Goal: Information Seeking & Learning: Learn about a topic

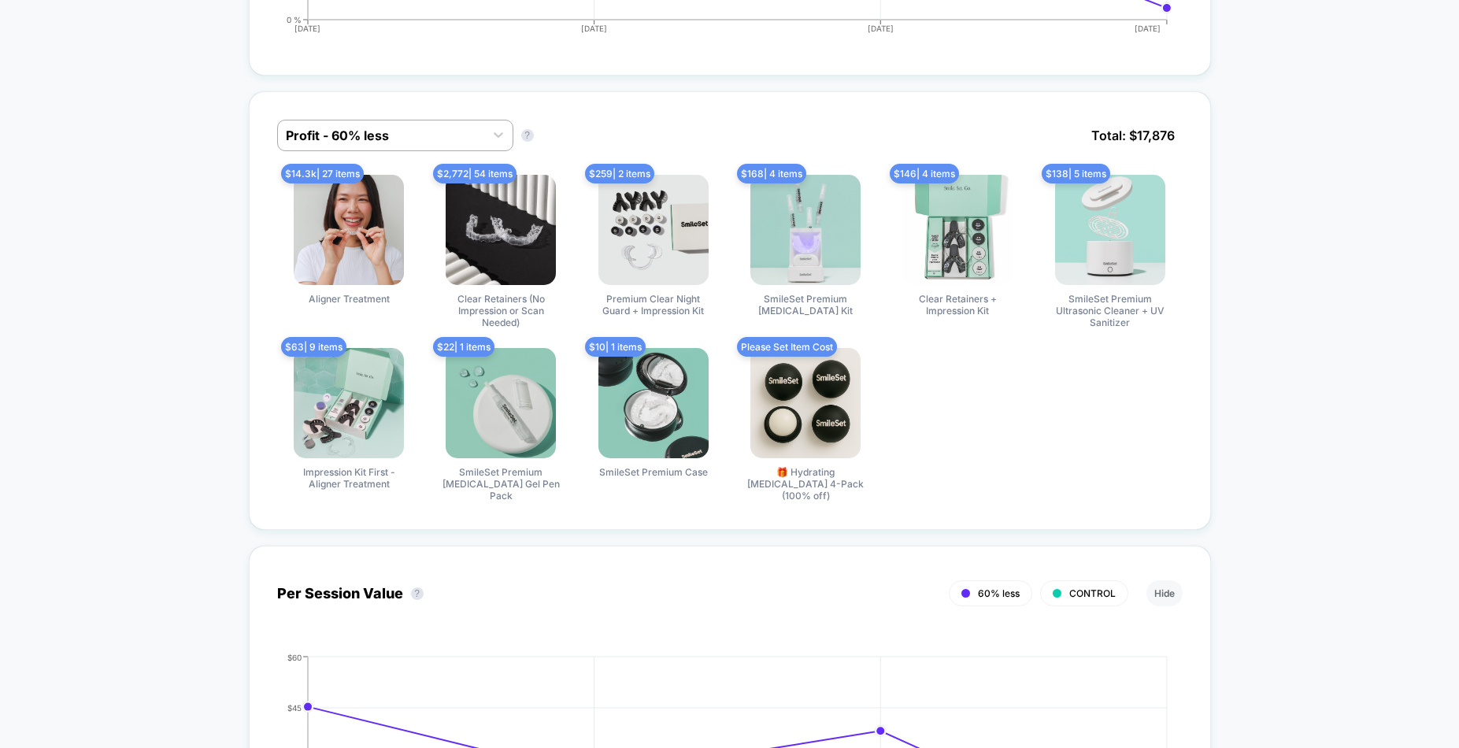
scroll to position [1283, 0]
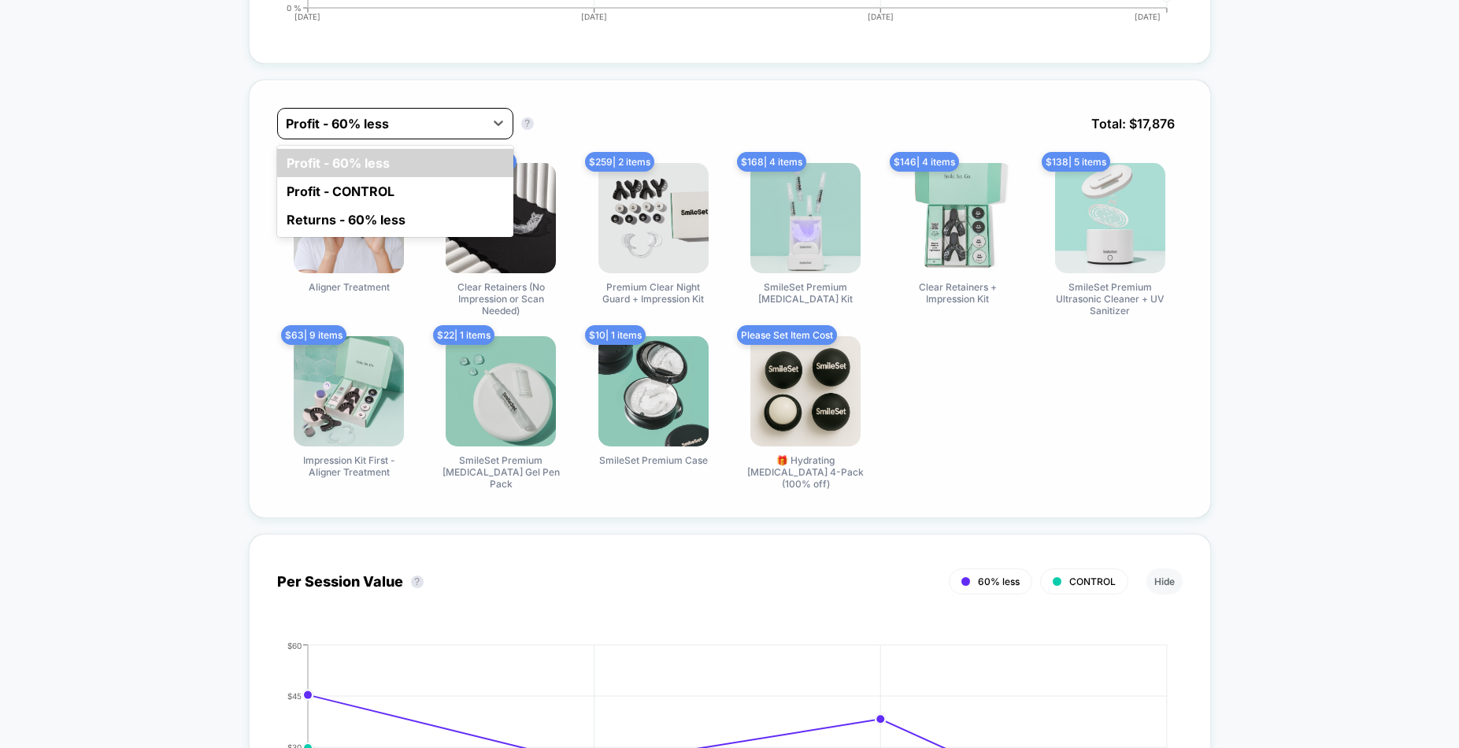
click at [443, 117] on div at bounding box center [381, 123] width 191 height 19
click at [346, 223] on div "Returns - 60% less" at bounding box center [395, 220] width 236 height 28
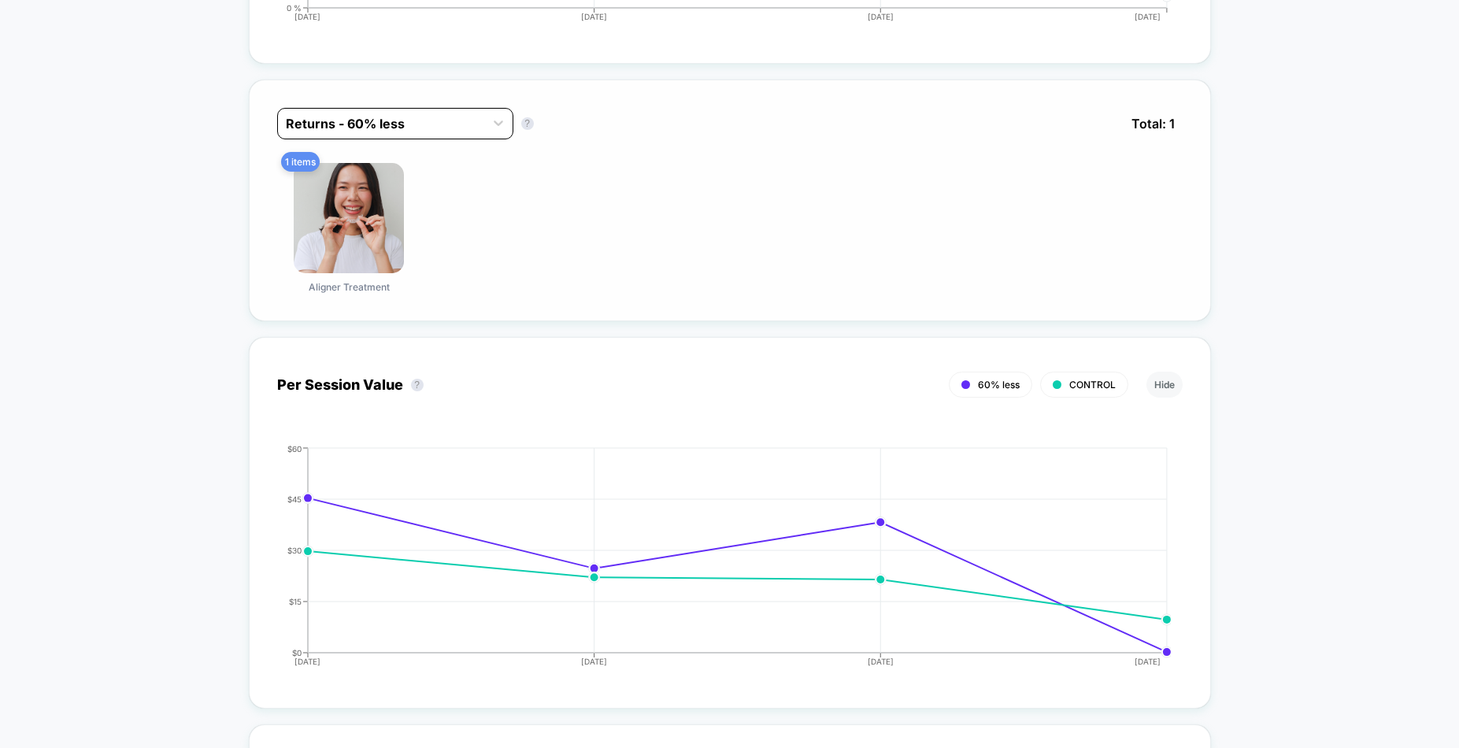
click at [412, 117] on div at bounding box center [381, 123] width 191 height 19
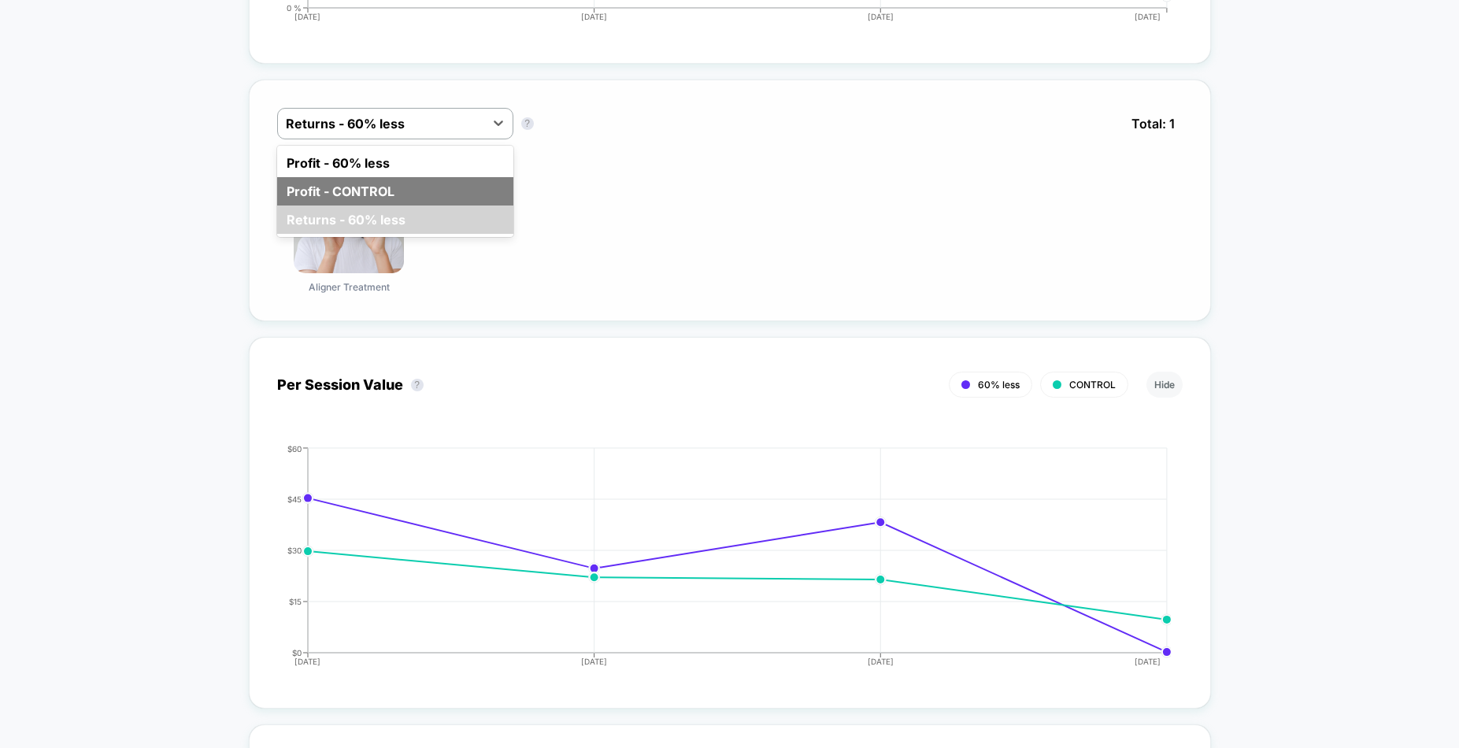
click at [388, 177] on div "Profit - CONTROL" at bounding box center [395, 191] width 236 height 28
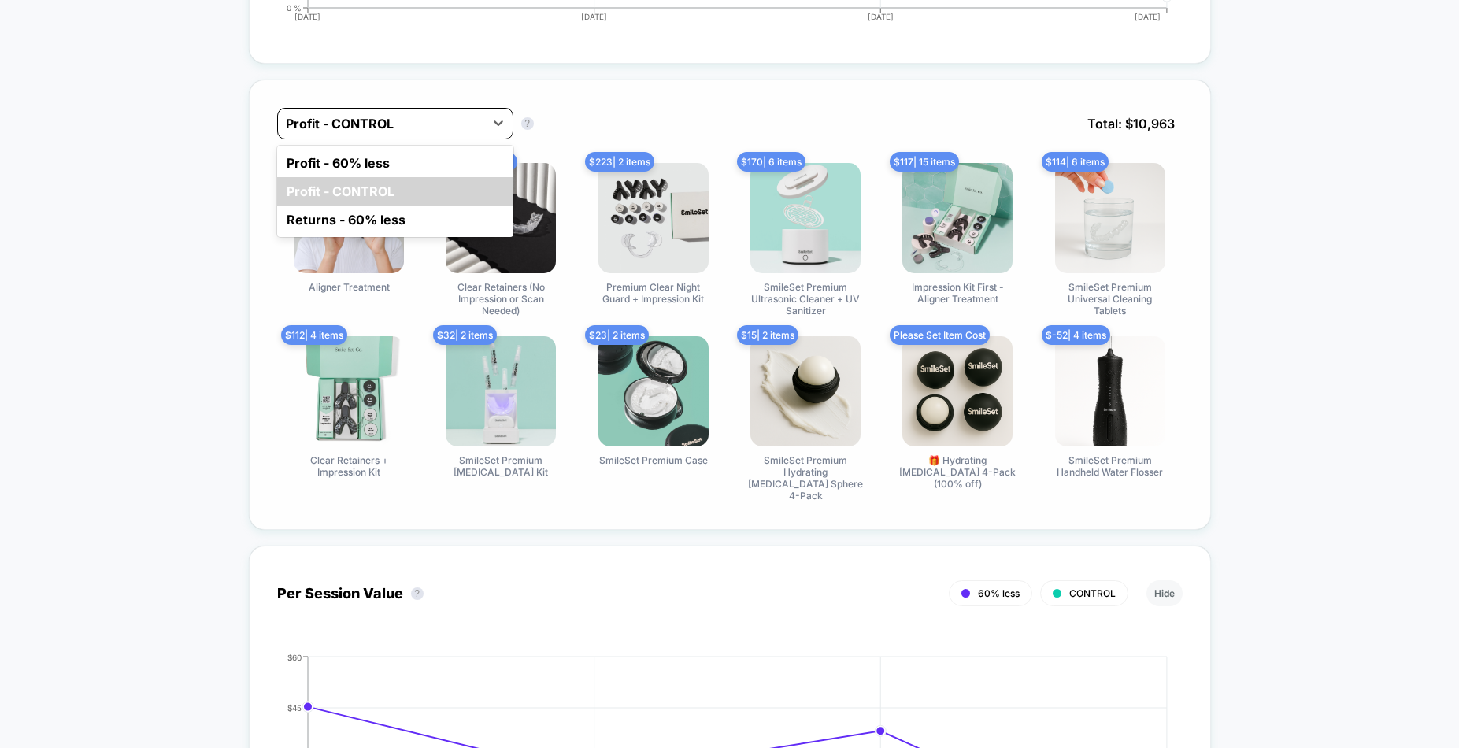
click at [413, 129] on div at bounding box center [381, 123] width 191 height 19
click at [402, 163] on div "Profit - 60% less" at bounding box center [395, 163] width 236 height 28
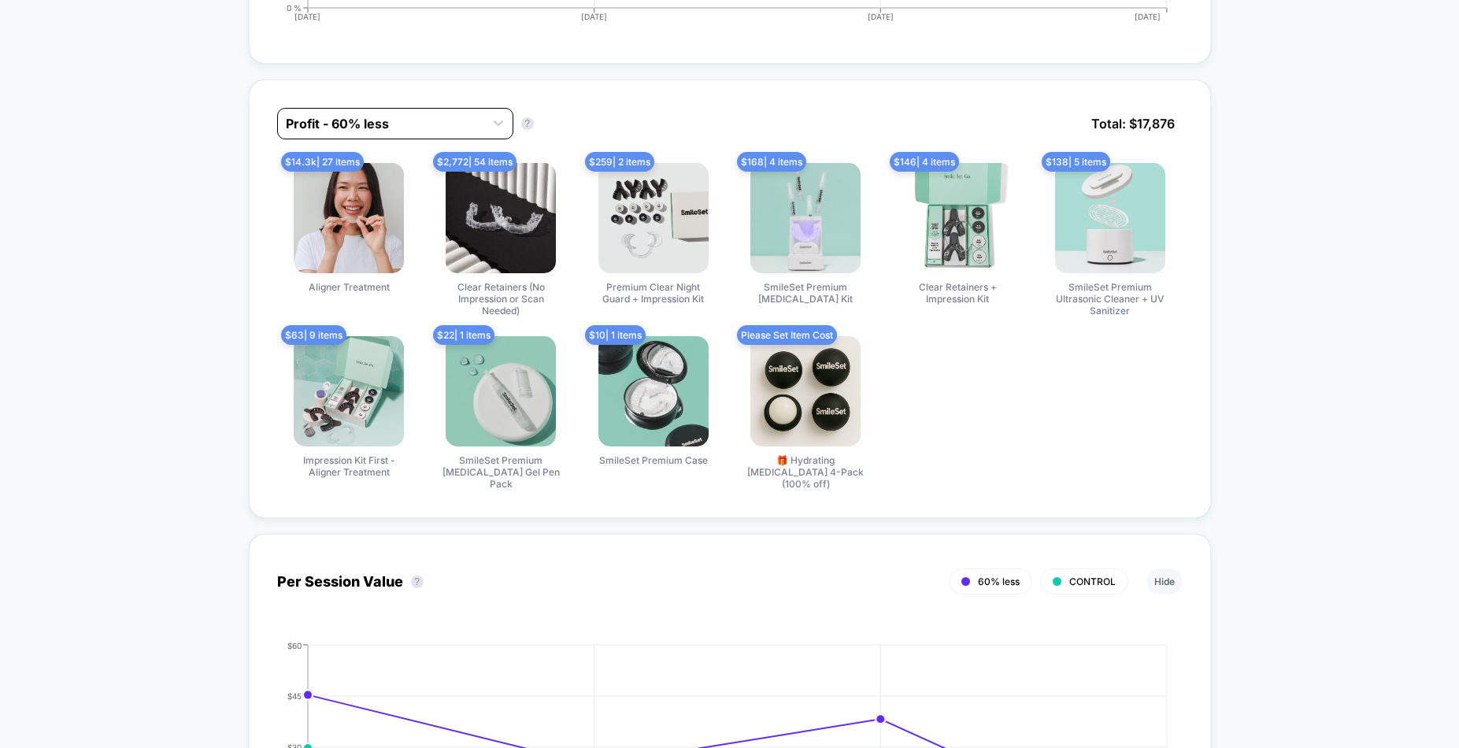
click at [424, 120] on div at bounding box center [381, 123] width 191 height 19
click at [593, 115] on div "Profit - 60% less Profit - 60% less ? Total: $ 17,876" at bounding box center [729, 135] width 905 height 55
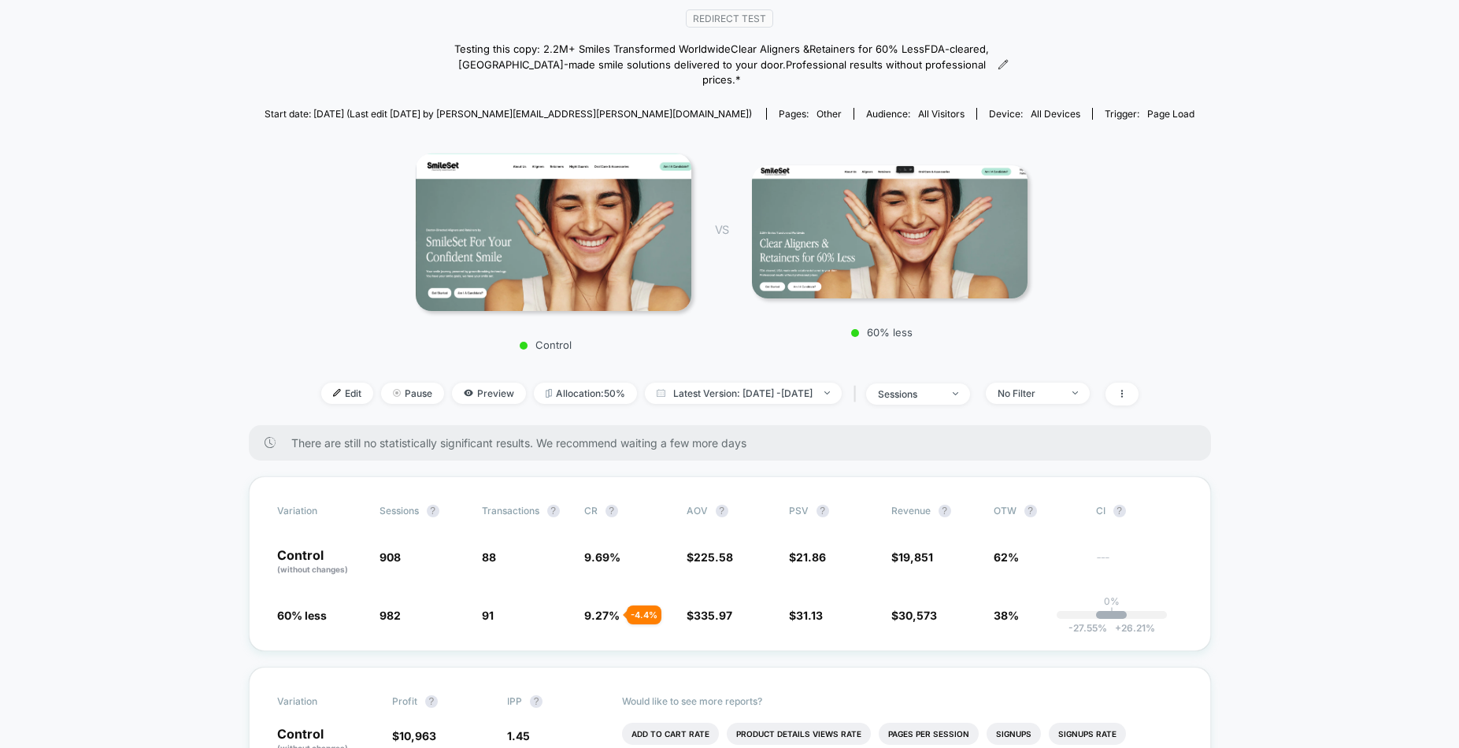
scroll to position [0, 0]
